Goal: Information Seeking & Learning: Learn about a topic

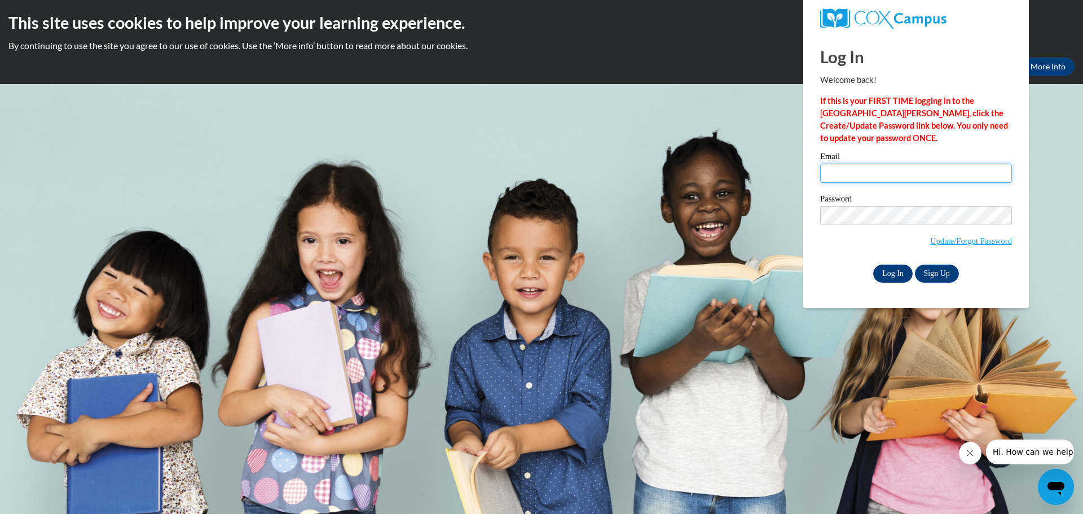
type input "[EMAIL_ADDRESS][DOMAIN_NAME]"
click at [894, 269] on input "Log In" at bounding box center [892, 274] width 39 height 18
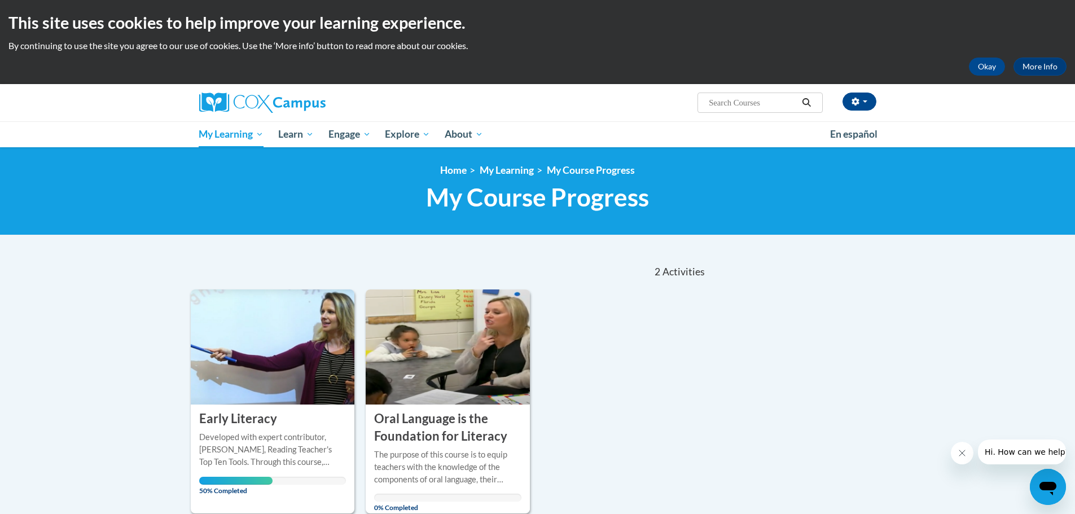
scroll to position [113, 0]
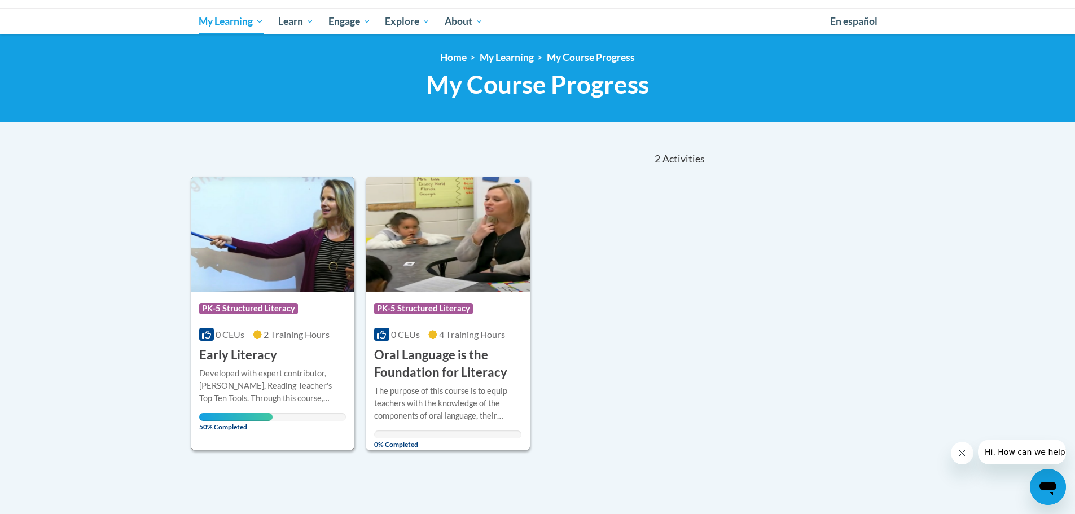
drag, startPoint x: 331, startPoint y: 243, endPoint x: 292, endPoint y: 254, distance: 40.5
click at [292, 254] on img at bounding box center [273, 234] width 164 height 115
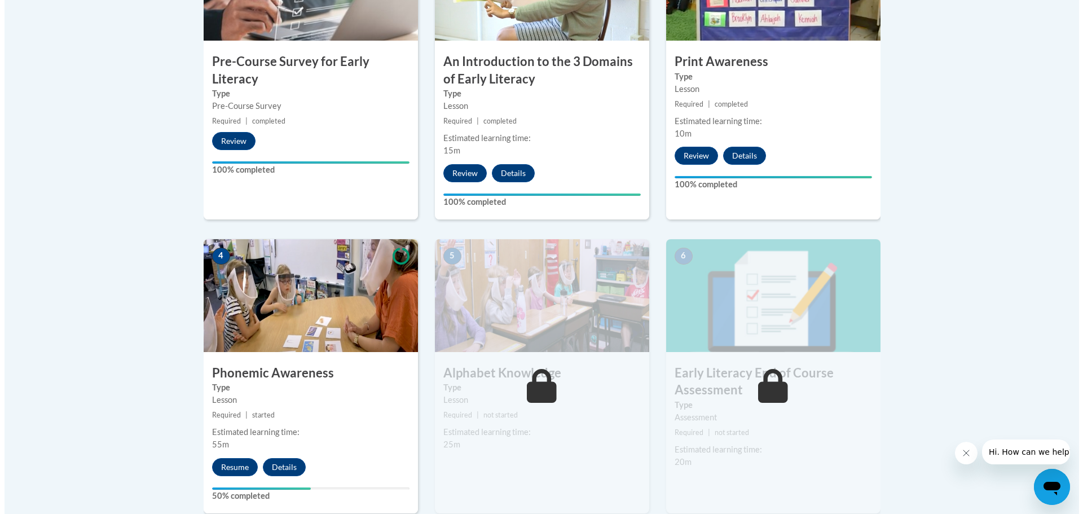
scroll to position [564, 0]
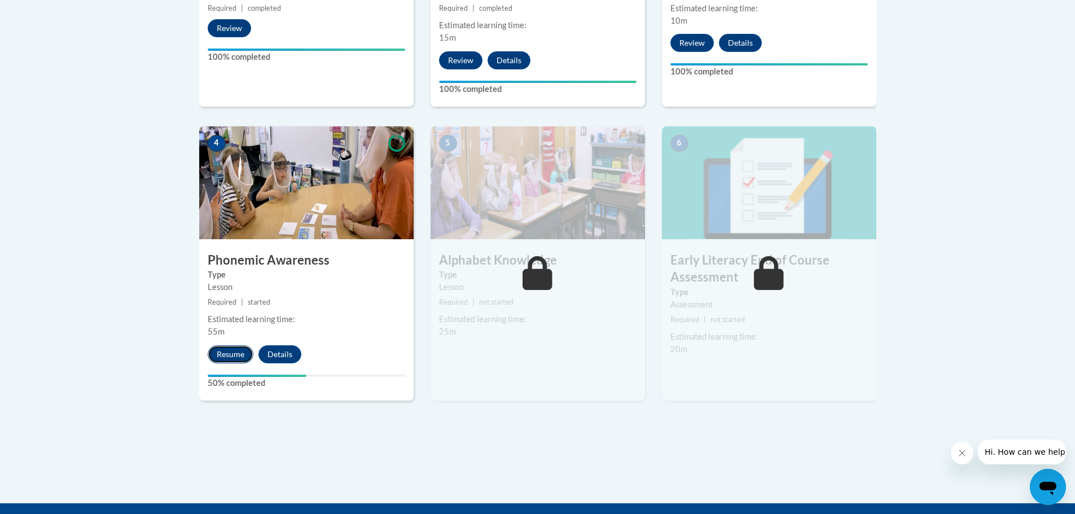
click at [238, 350] on button "Resume" at bounding box center [231, 354] width 46 height 18
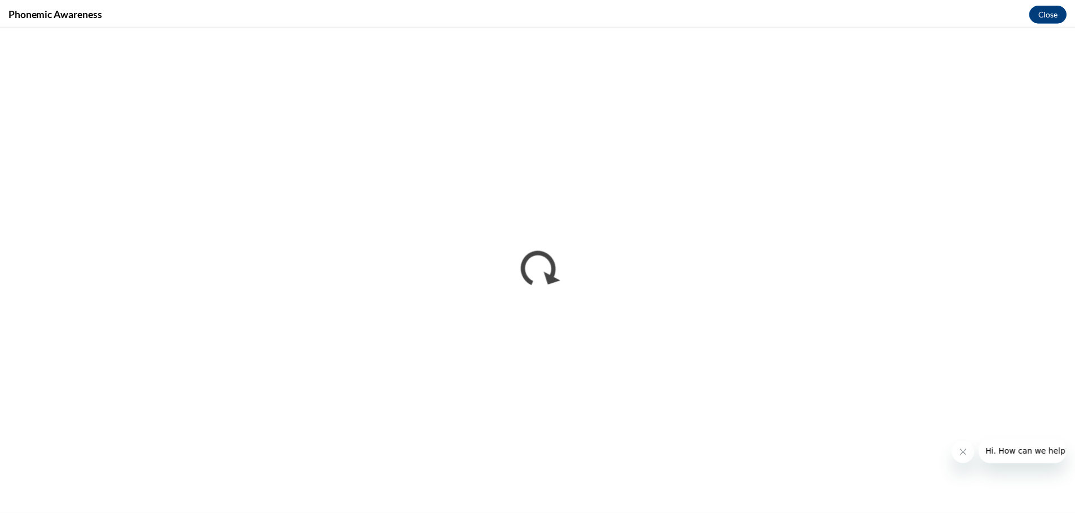
scroll to position [0, 0]
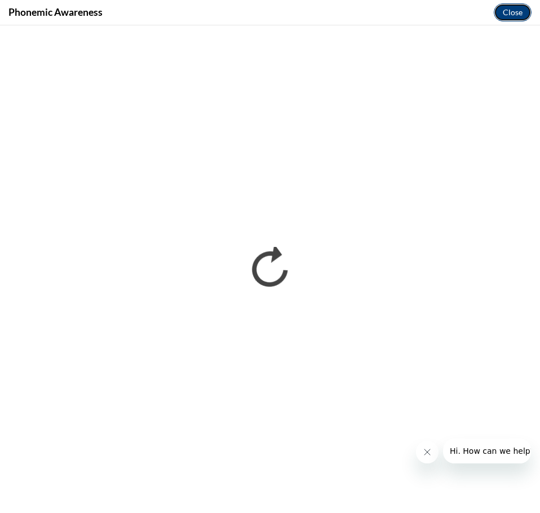
click at [507, 16] on button "Close" at bounding box center [513, 12] width 38 height 18
